Goal: Check status: Check status

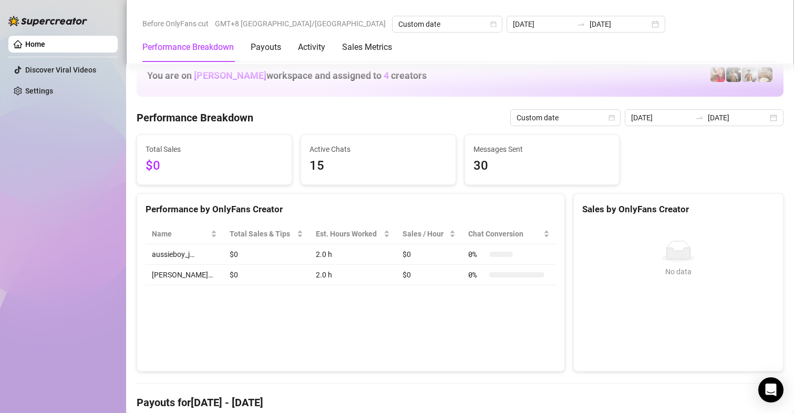
scroll to position [1471, 0]
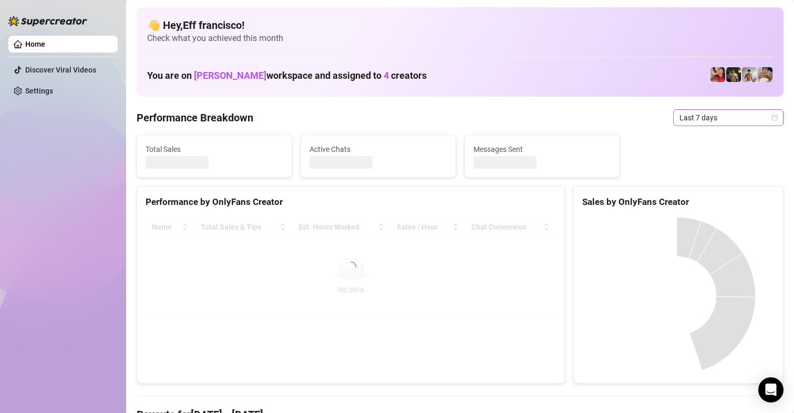
click at [713, 115] on span "Last 7 days" at bounding box center [728, 118] width 98 height 16
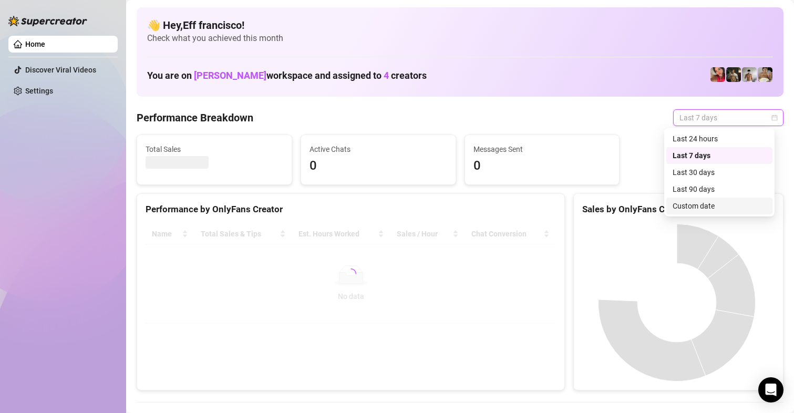
click at [690, 204] on div "Custom date" at bounding box center [720, 206] width 94 height 12
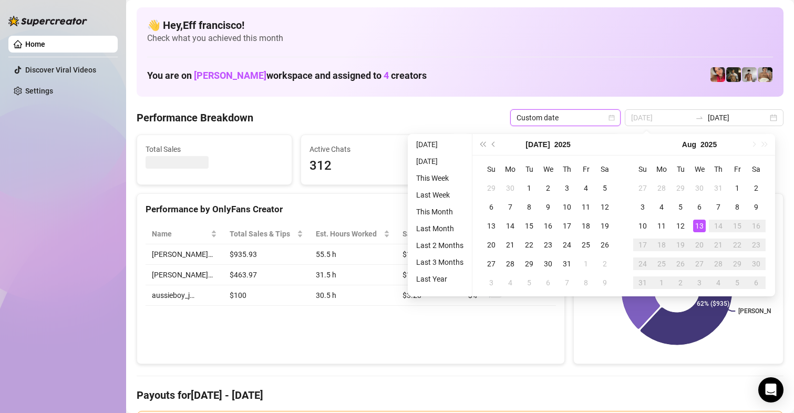
type input "[DATE]"
click at [699, 226] on div "13" at bounding box center [699, 226] width 13 height 13
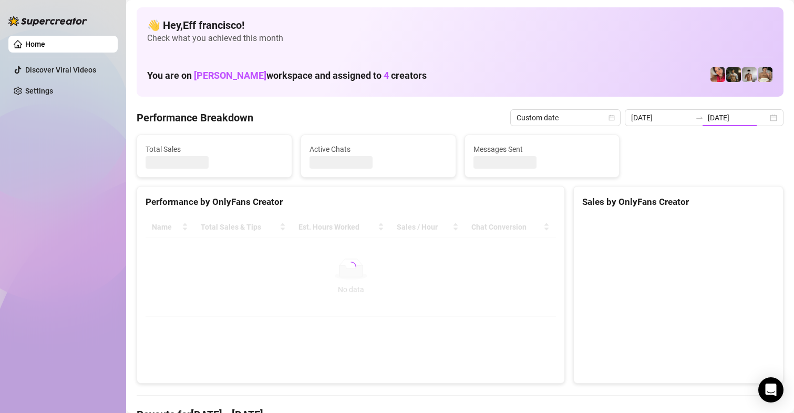
type input "[DATE]"
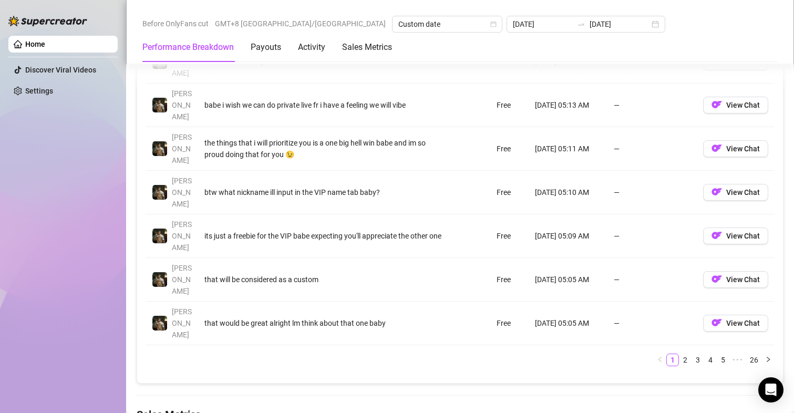
scroll to position [1419, 0]
